Goal: Task Accomplishment & Management: Complete application form

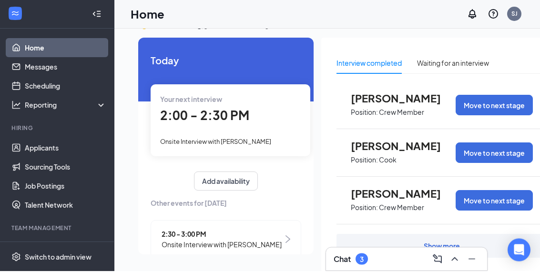
scroll to position [20, 0]
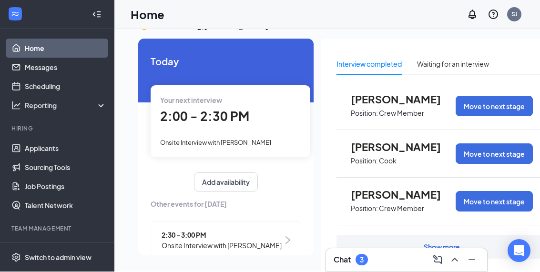
click at [53, 246] on div "Onboarding" at bounding box center [61, 249] width 73 height 10
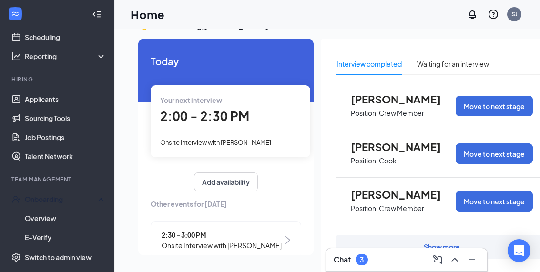
scroll to position [56, 0]
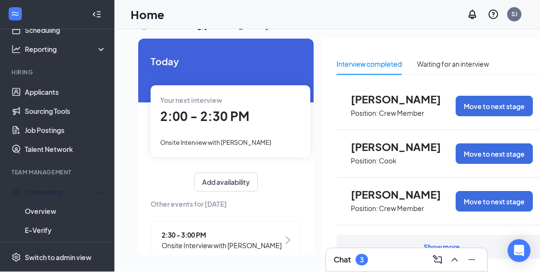
click at [58, 211] on link "Overview" at bounding box center [65, 211] width 81 height 19
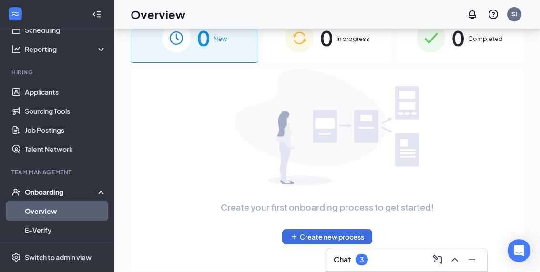
scroll to position [36, 0]
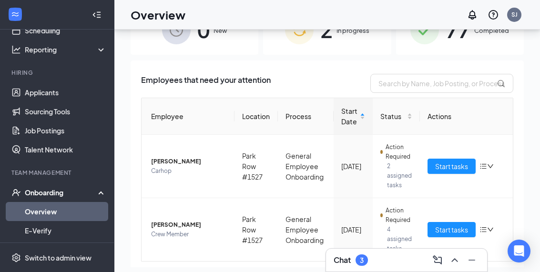
click at [453, 231] on span "Start tasks" at bounding box center [451, 229] width 33 height 10
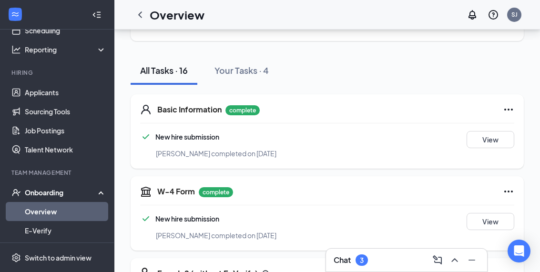
scroll to position [83, 0]
click at [495, 222] on button "View" at bounding box center [490, 221] width 48 height 17
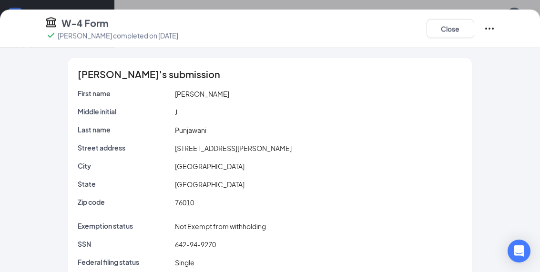
scroll to position [0, 0]
click at [449, 33] on button "Close" at bounding box center [450, 28] width 48 height 19
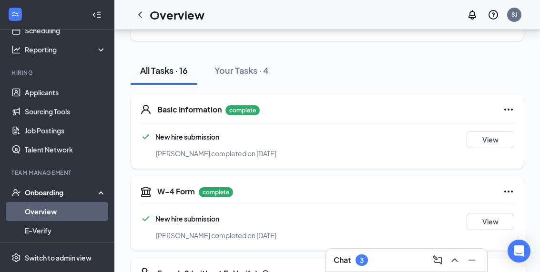
scroll to position [168, 0]
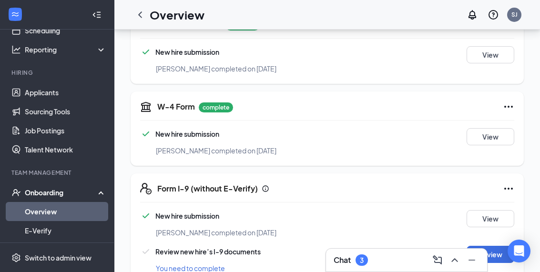
click at [497, 137] on button "View" at bounding box center [490, 136] width 48 height 17
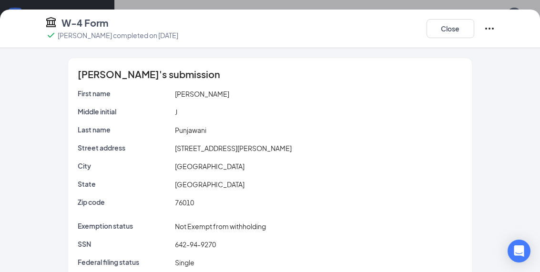
click at [450, 34] on button "Close" at bounding box center [450, 28] width 48 height 19
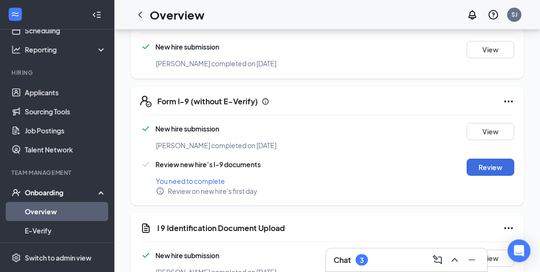
scroll to position [256, 0]
click at [498, 128] on button "View" at bounding box center [490, 130] width 48 height 17
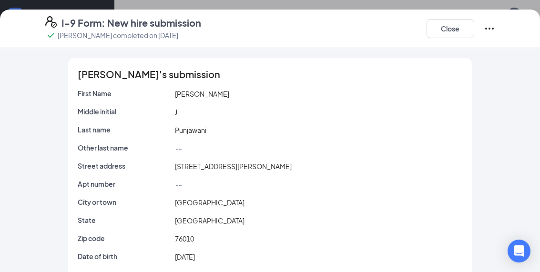
scroll to position [0, 0]
click at [447, 33] on button "Close" at bounding box center [450, 28] width 48 height 19
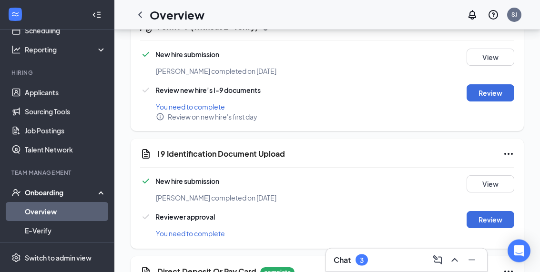
scroll to position [330, 0]
click at [491, 185] on button "View" at bounding box center [490, 183] width 48 height 17
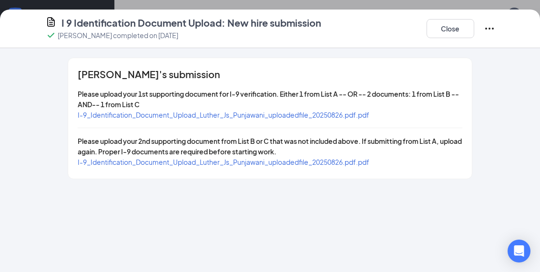
click at [336, 115] on span "I-9_Identification_Document_Upload_Luther_Js_Punjawani_uploadedfile_20250826.pd…" at bounding box center [224, 115] width 292 height 9
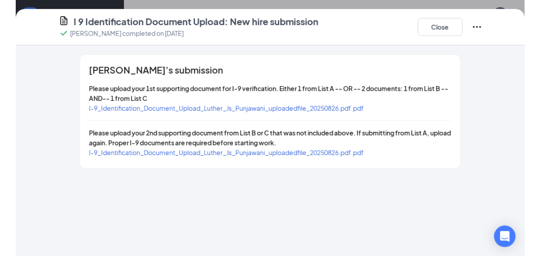
scroll to position [314, 0]
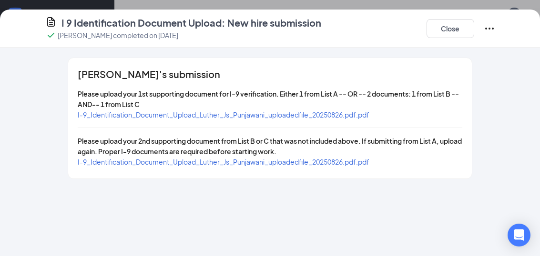
click at [276, 158] on span "I-9_Identification_Document_Upload_Luther_Js_Punjawani_uploadedfile_20250826.pd…" at bounding box center [224, 162] width 292 height 9
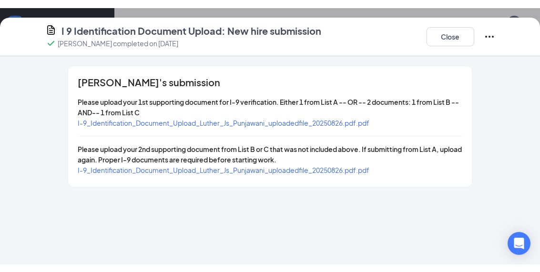
scroll to position [330, 0]
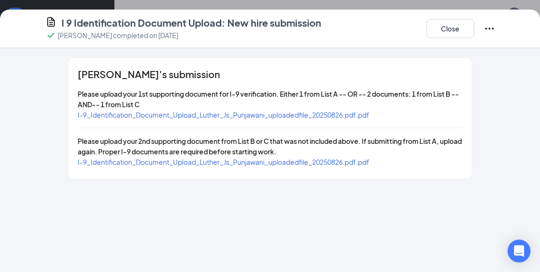
click at [451, 36] on button "Close" at bounding box center [450, 28] width 48 height 19
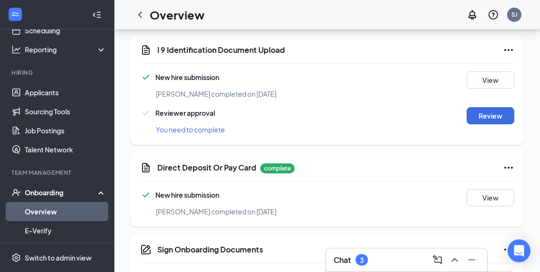
scroll to position [435, 0]
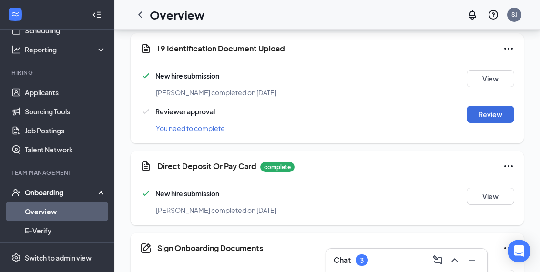
click at [496, 200] on button "View" at bounding box center [490, 196] width 48 height 17
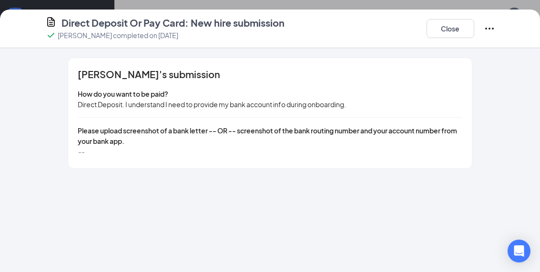
click at [453, 33] on button "Close" at bounding box center [450, 28] width 48 height 19
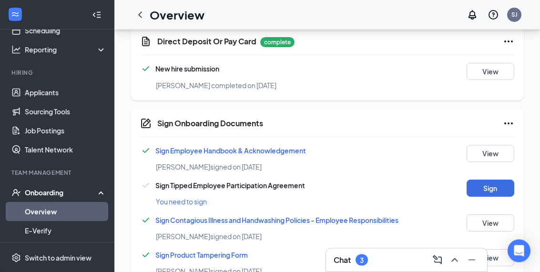
scroll to position [563, 0]
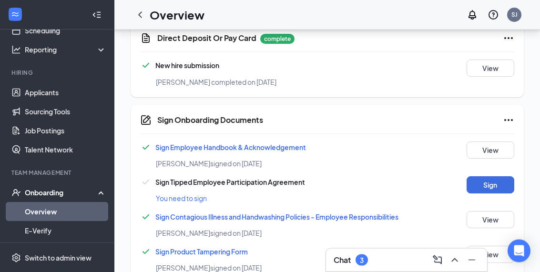
click at [491, 188] on button "Sign" at bounding box center [490, 185] width 48 height 17
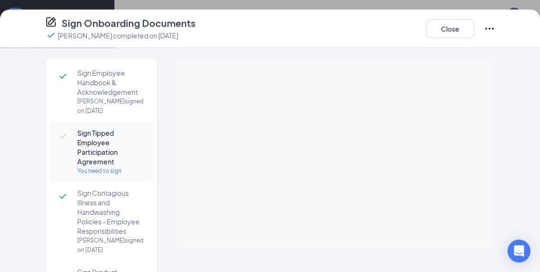
click at [455, 36] on button "Close" at bounding box center [450, 28] width 48 height 19
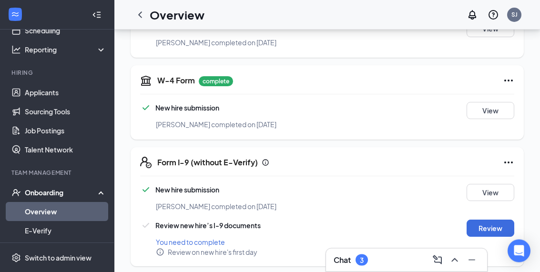
scroll to position [195, 0]
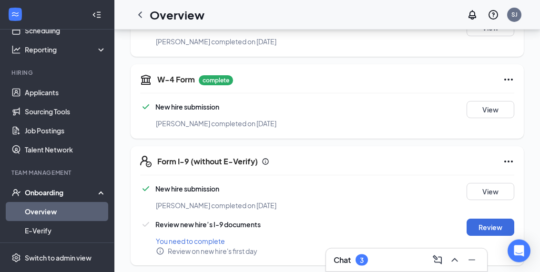
click at [500, 228] on button "Review" at bounding box center [490, 227] width 48 height 17
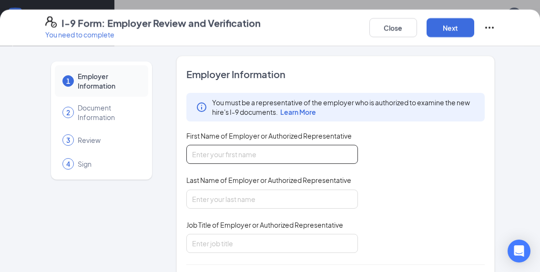
click at [283, 154] on input "First Name of Employer or Authorized Representative" at bounding box center [272, 154] width 172 height 19
